Goal: Check status: Check status

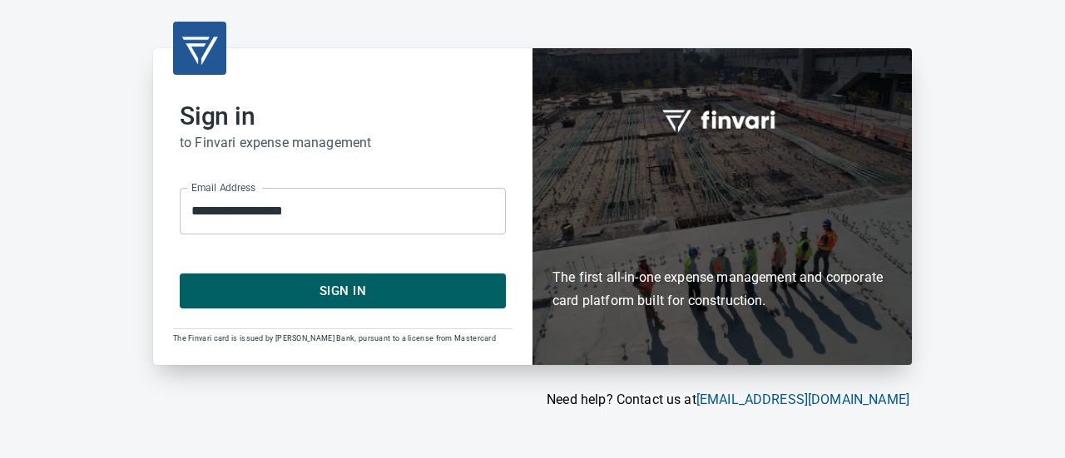
click at [359, 297] on span "Sign In" at bounding box center [342, 291] width 289 height 22
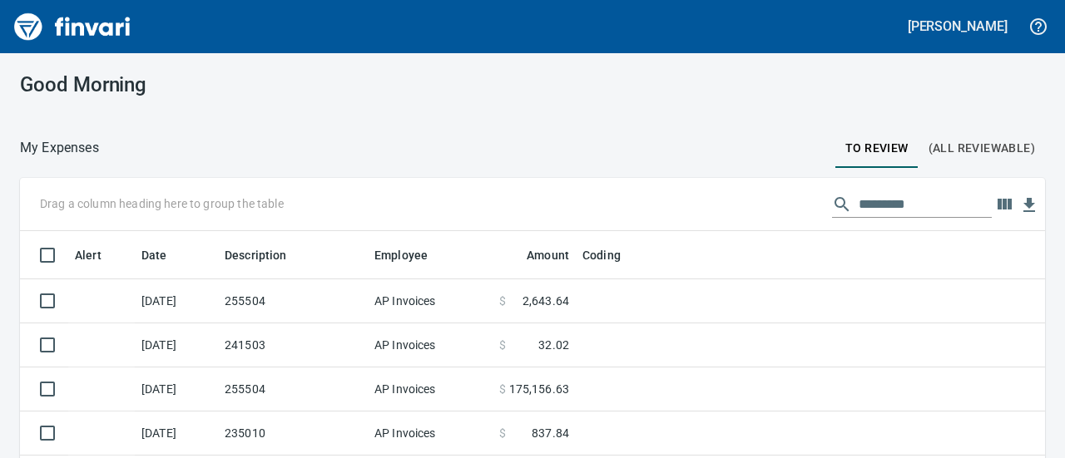
scroll to position [263, 986]
click at [862, 207] on input "text" at bounding box center [924, 204] width 133 height 27
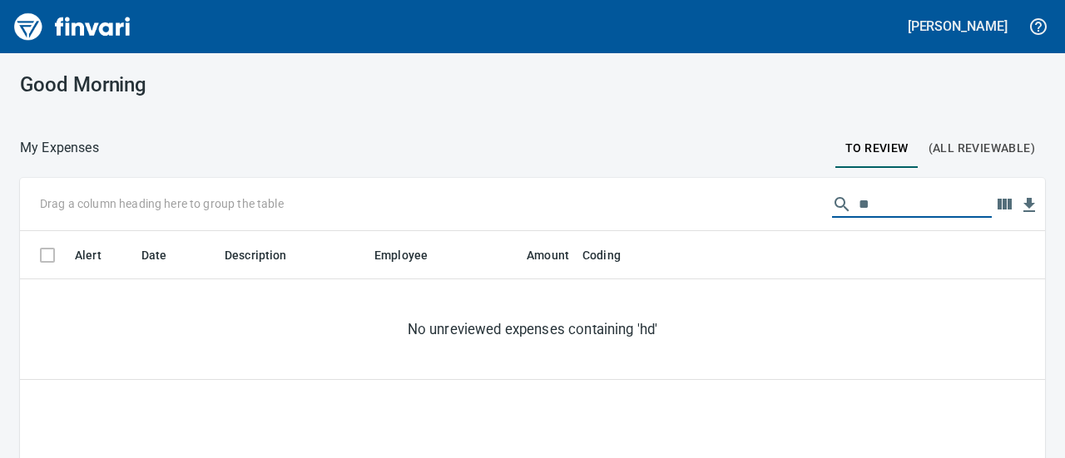
type input "*"
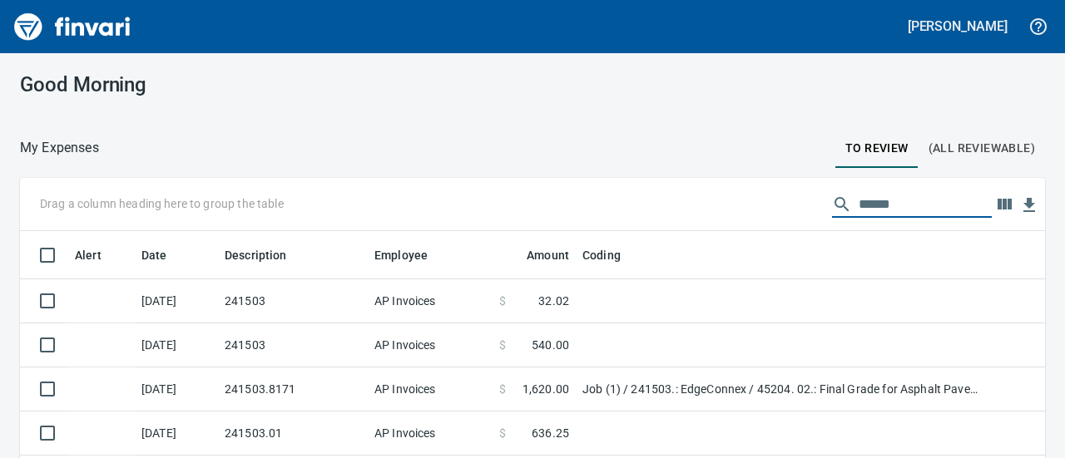
scroll to position [48, 0]
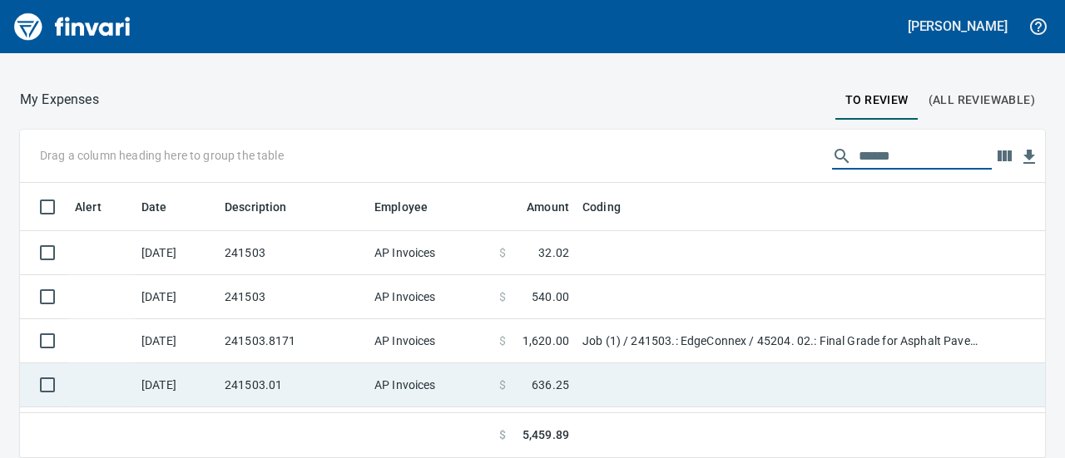
type input "******"
click at [357, 378] on td "241503.01" at bounding box center [293, 385] width 150 height 44
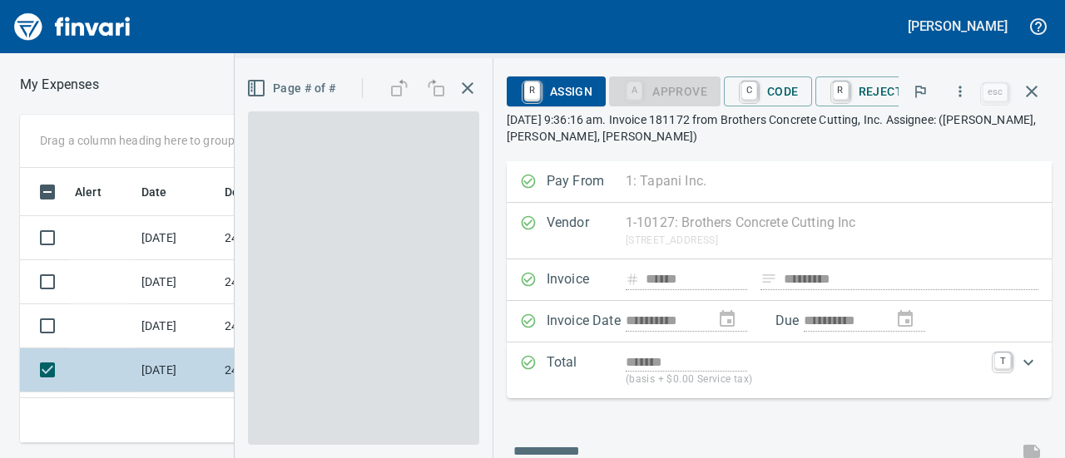
scroll to position [249, 583]
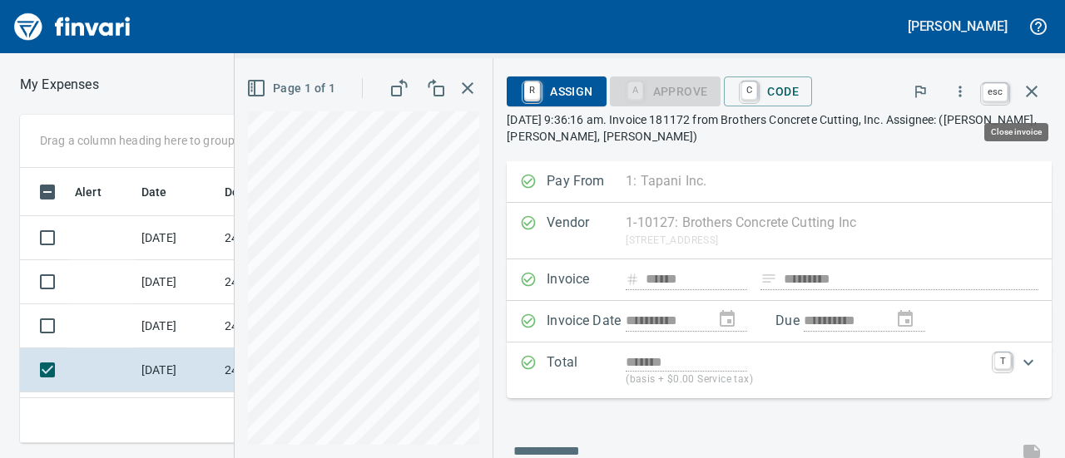
click at [1030, 82] on icon "button" at bounding box center [1031, 92] width 20 height 20
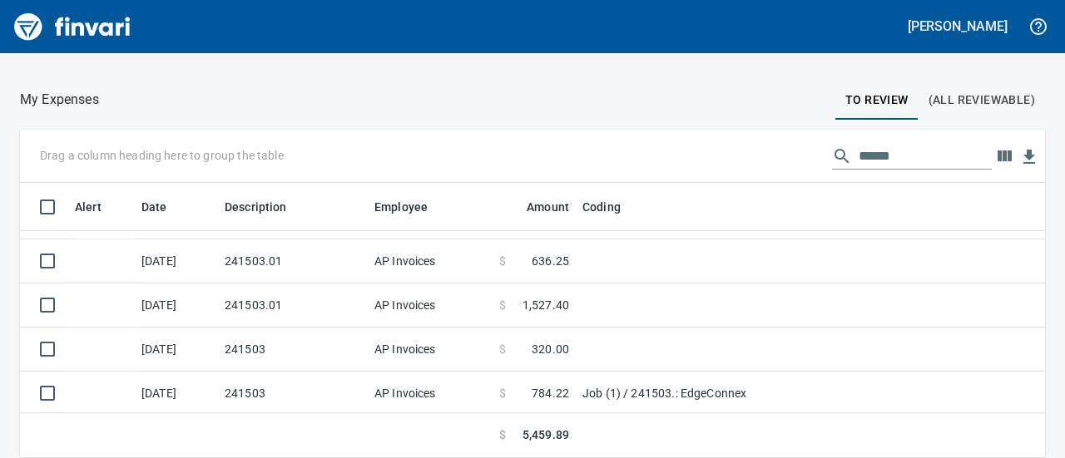
scroll to position [48, 0]
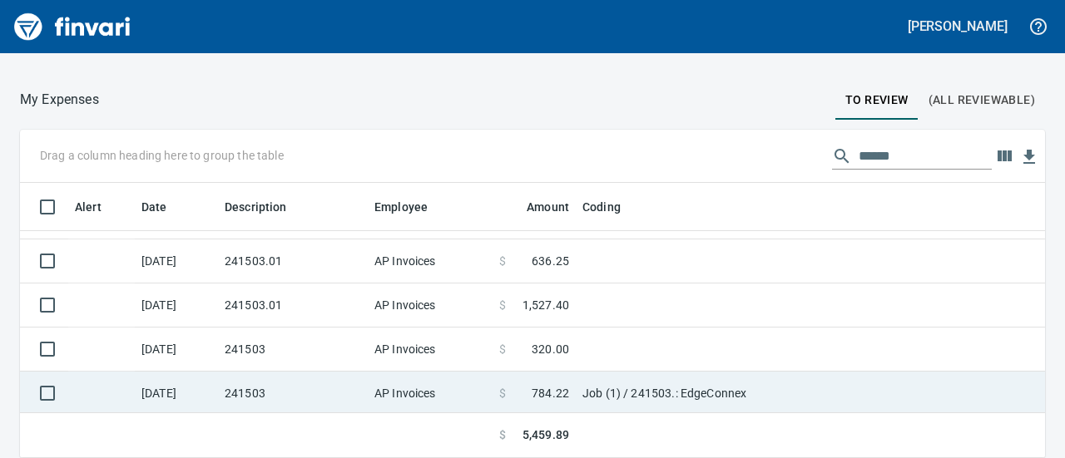
click at [329, 389] on td "241503" at bounding box center [293, 394] width 150 height 44
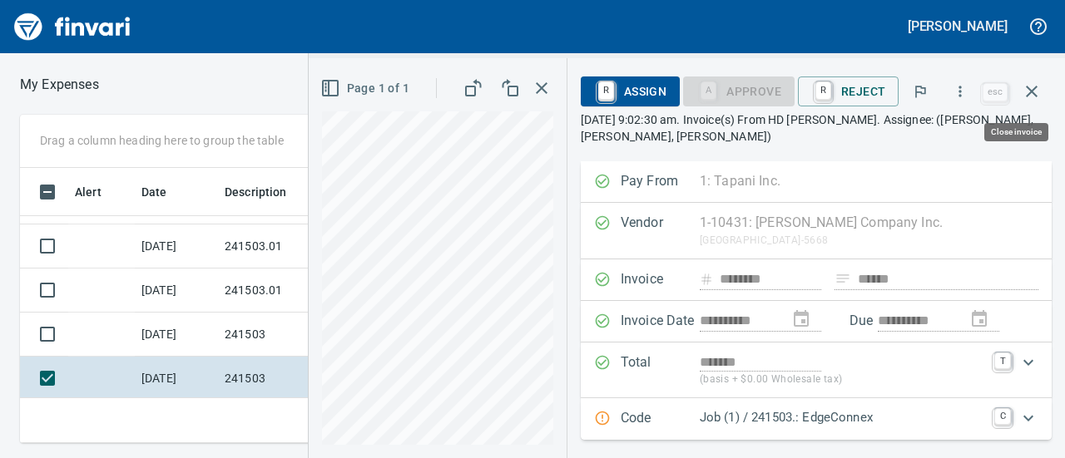
scroll to position [249, 583]
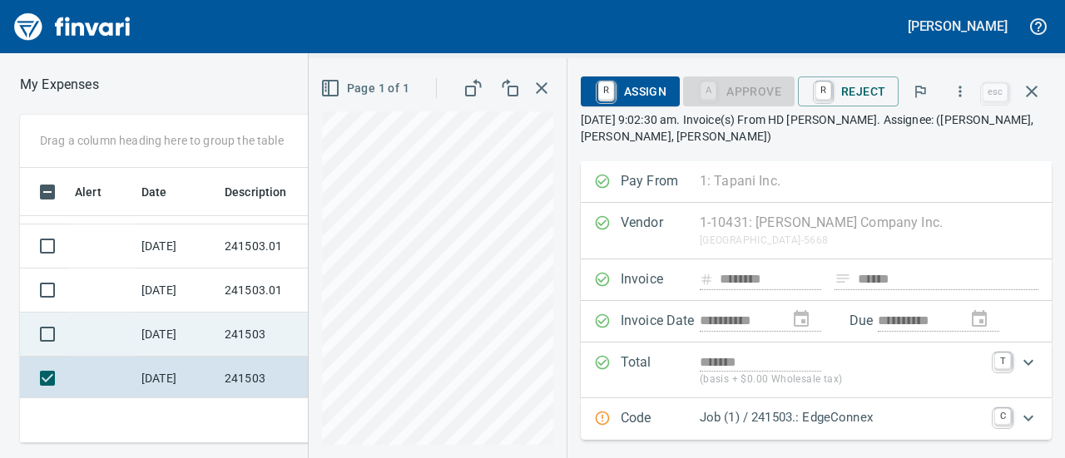
click at [235, 327] on td "241503" at bounding box center [293, 335] width 150 height 44
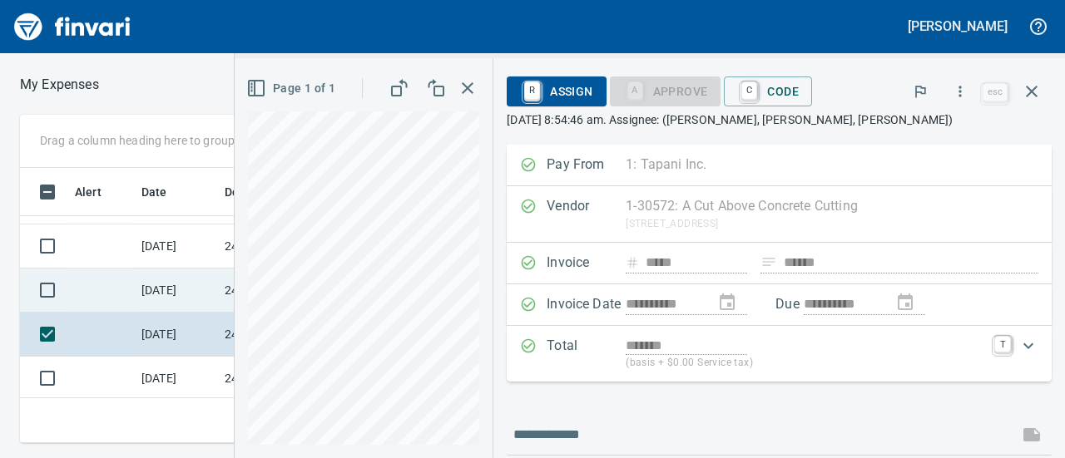
click at [151, 295] on td "[DATE]" at bounding box center [176, 291] width 83 height 44
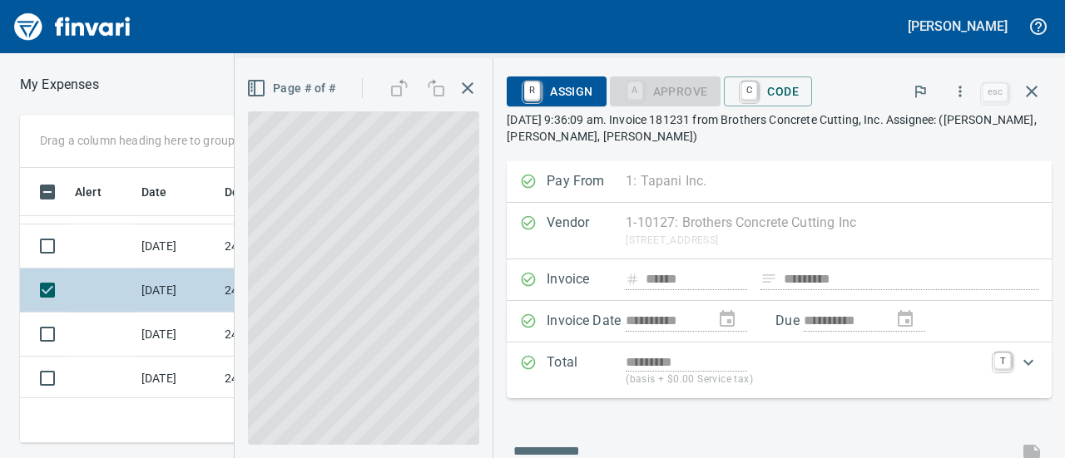
scroll to position [99, 0]
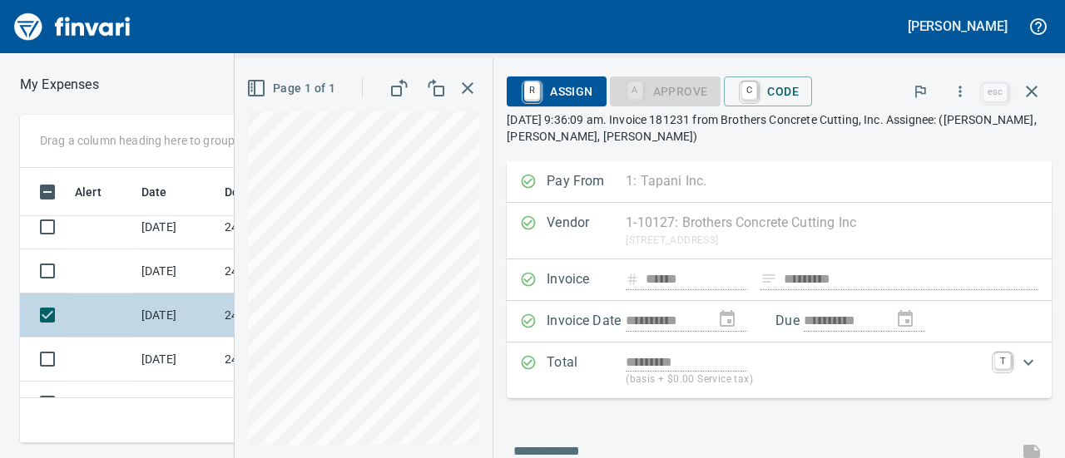
click at [176, 285] on td "[DATE]" at bounding box center [176, 271] width 83 height 44
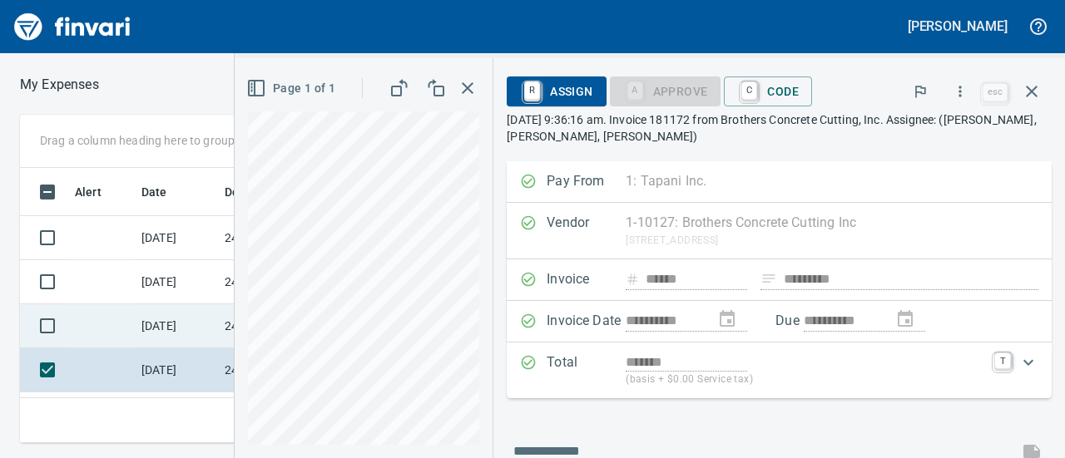
click at [173, 314] on td "[DATE]" at bounding box center [176, 326] width 83 height 44
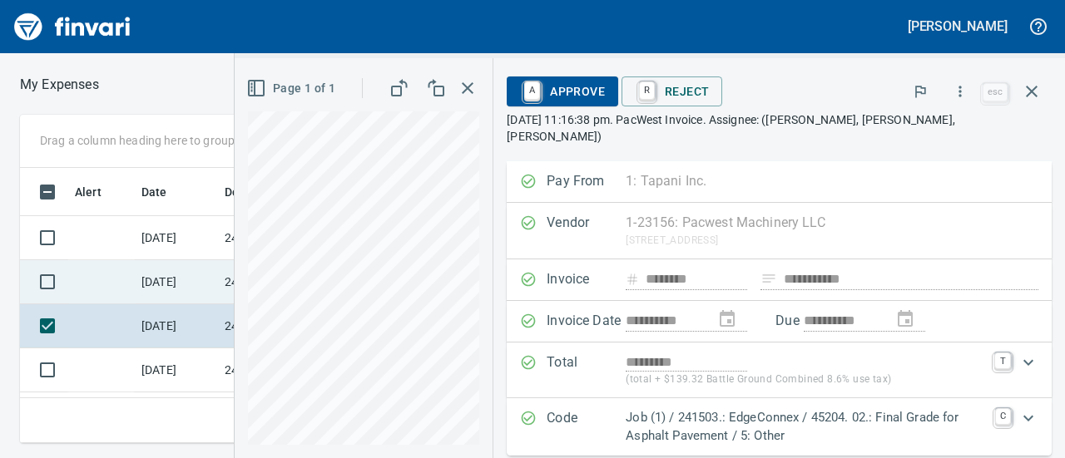
click at [158, 275] on td "[DATE]" at bounding box center [176, 282] width 83 height 44
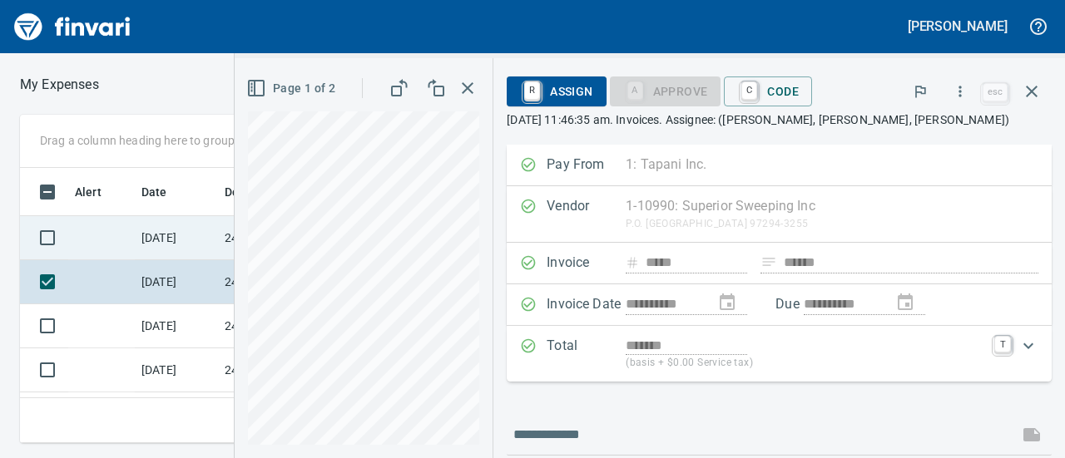
click at [137, 237] on td "[DATE]" at bounding box center [176, 238] width 83 height 44
